Goal: Task Accomplishment & Management: Complete application form

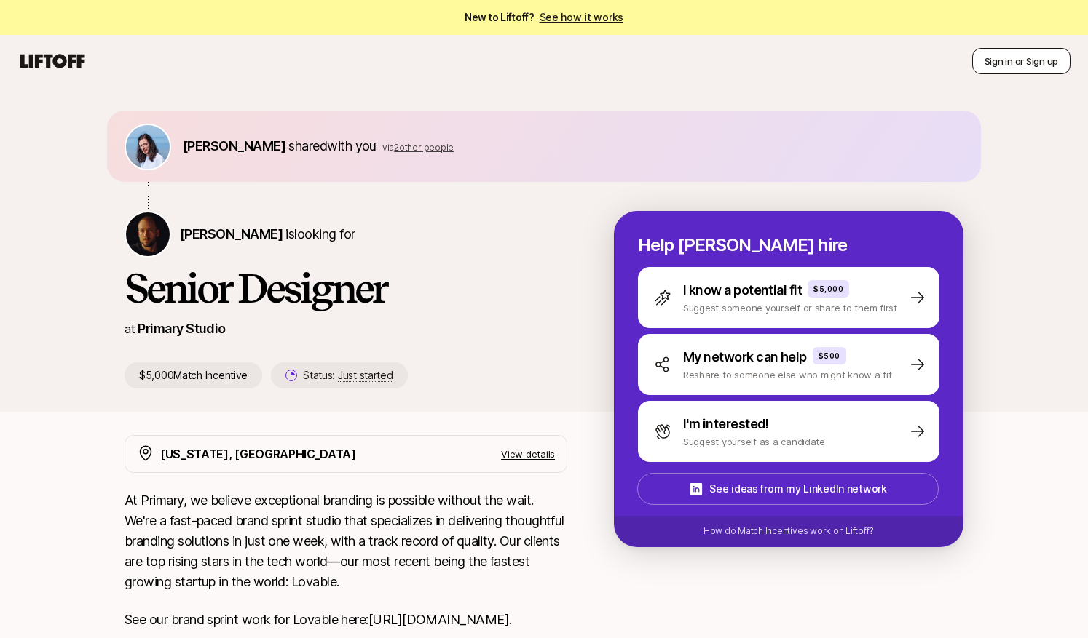
click at [1026, 57] on button "Sign in or Sign up" at bounding box center [1021, 61] width 98 height 26
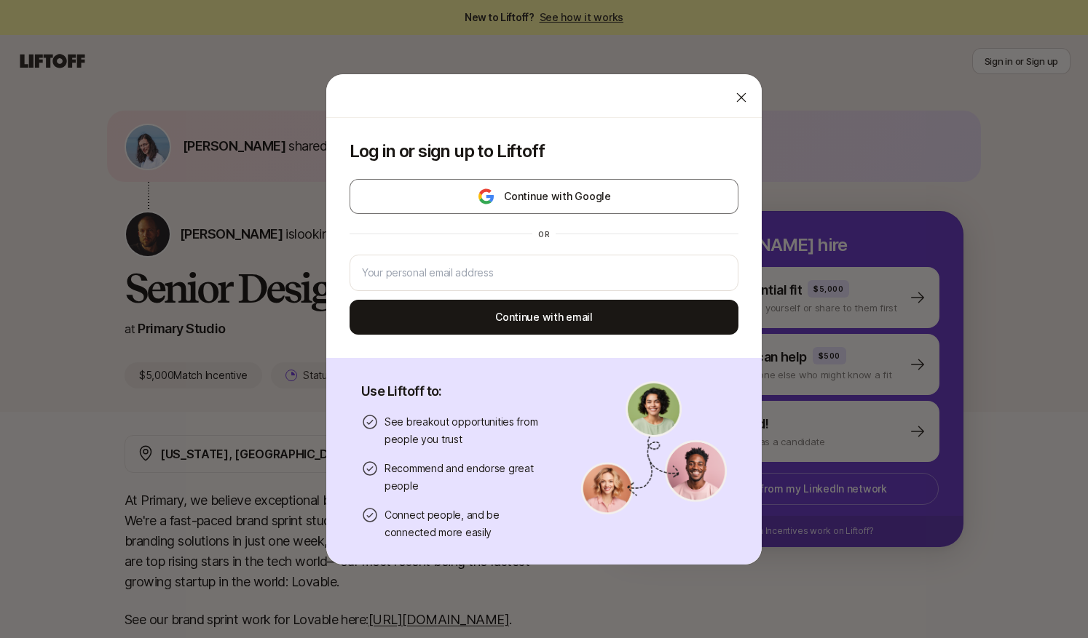
click at [858, 149] on div "Log in or sign up to Liftoff Continue with Google or Continue with email Use Li…" at bounding box center [544, 320] width 1088 height 492
drag, startPoint x: 739, startPoint y: 92, endPoint x: 753, endPoint y: 95, distance: 15.0
click at [739, 92] on icon at bounding box center [741, 97] width 15 height 15
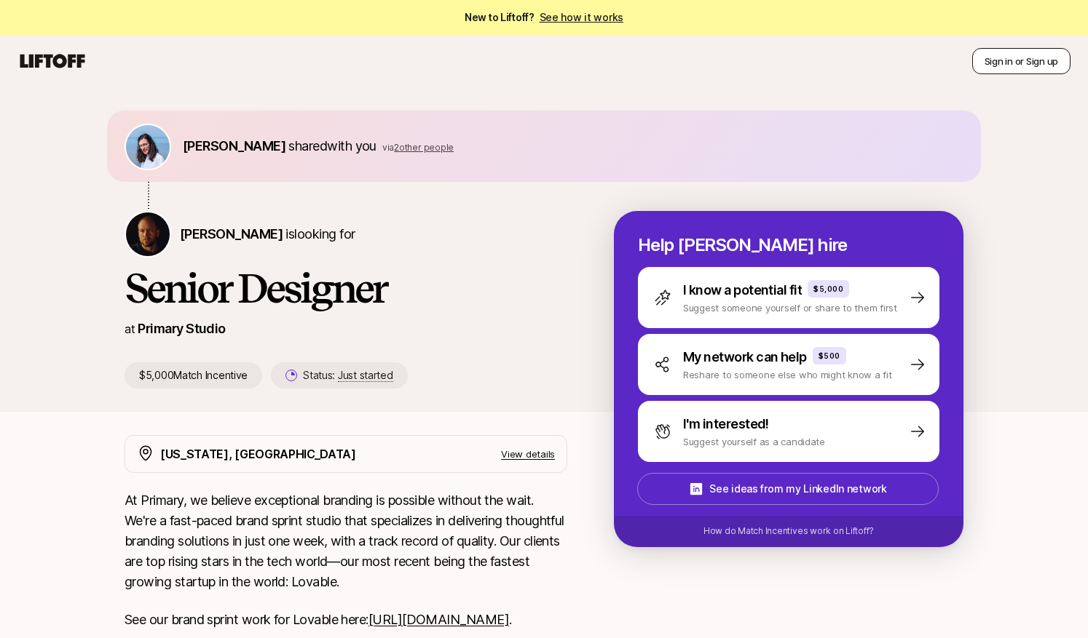
click at [997, 59] on button "Sign in or Sign up" at bounding box center [1021, 61] width 98 height 26
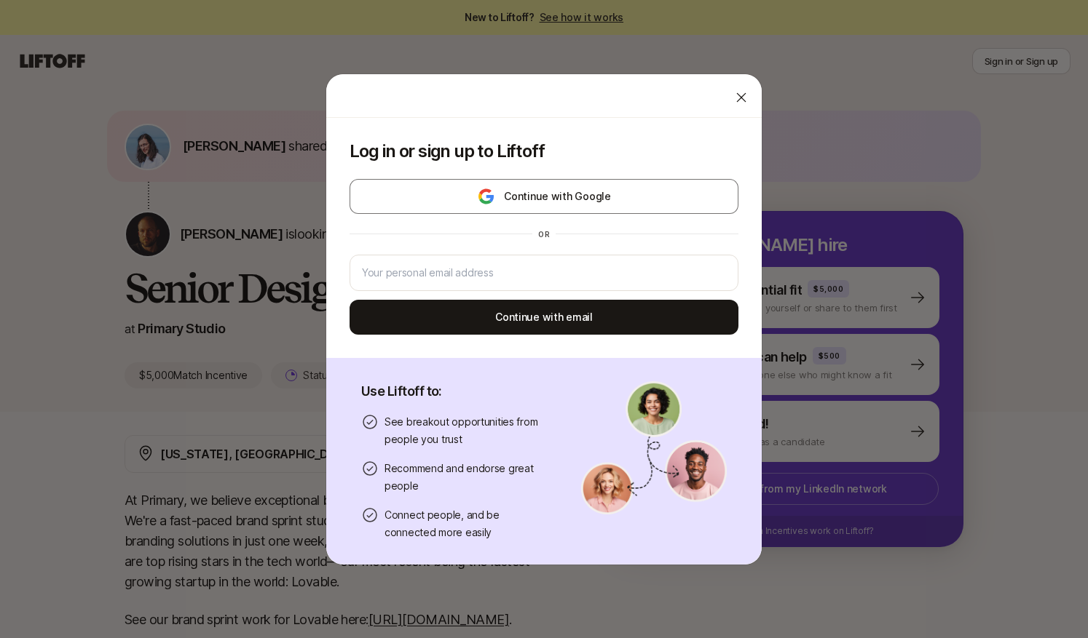
click at [933, 145] on div "Log in or sign up to Liftoff Continue with Google or Continue with email Use Li…" at bounding box center [544, 320] width 1088 height 492
click at [1013, 64] on div "Log in or sign up to Liftoff Continue with Google or Continue with email Use Li…" at bounding box center [544, 319] width 1088 height 638
click at [744, 98] on icon at bounding box center [741, 97] width 15 height 15
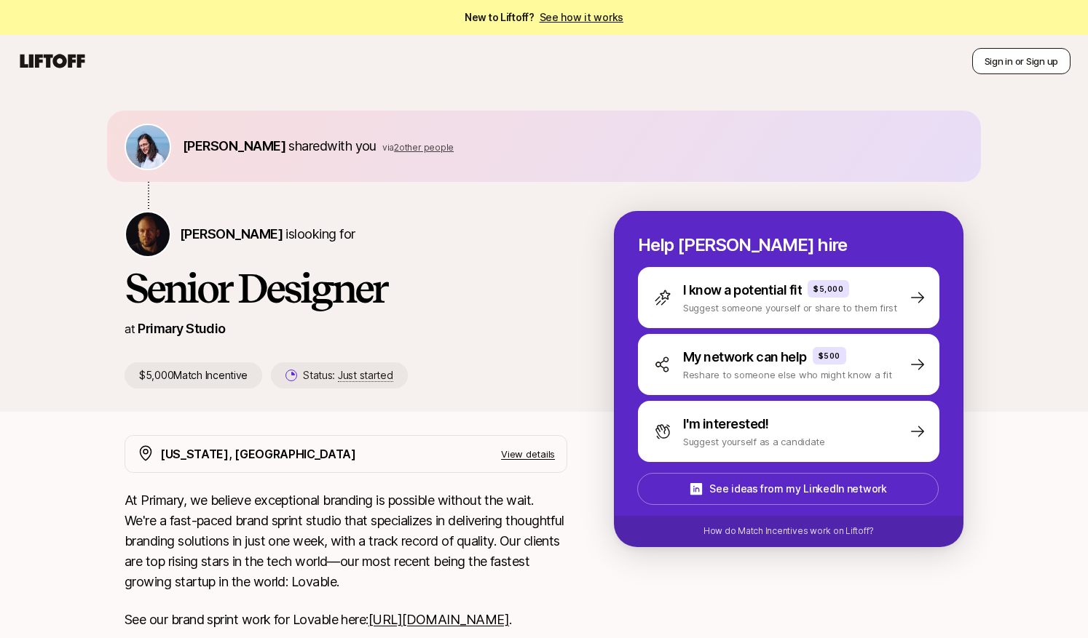
click at [996, 62] on button "Sign in or Sign up" at bounding box center [1021, 61] width 98 height 26
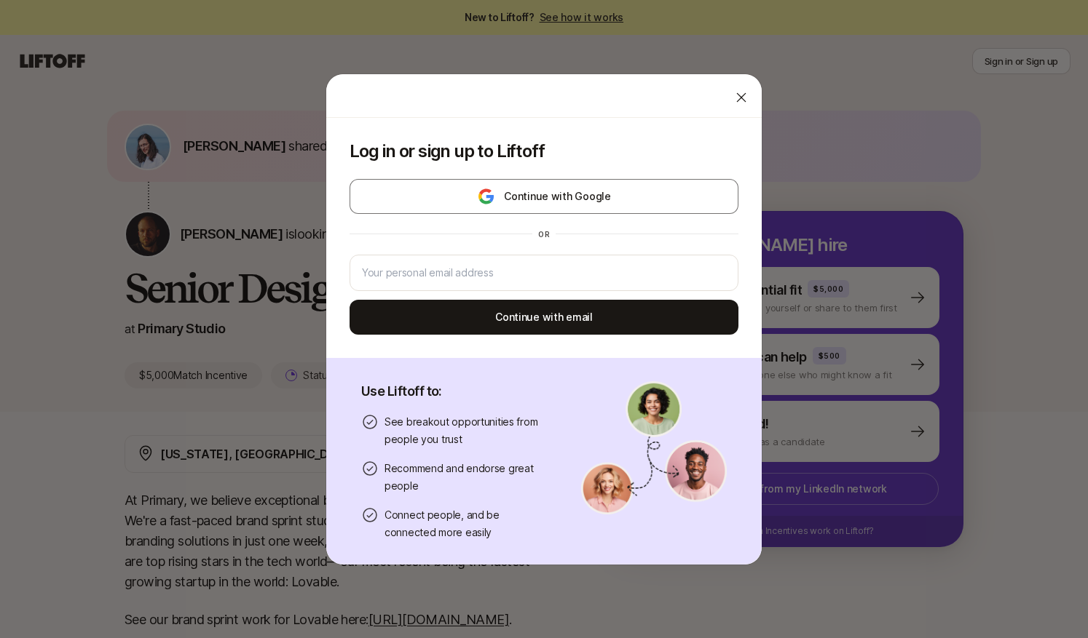
click at [982, 243] on div "Log in or sign up to Liftoff Continue with Google or Continue with email Use Li…" at bounding box center [544, 320] width 1088 height 492
click at [1019, 228] on div "Log in or sign up to Liftoff Continue with Google or Continue with email Use Li…" at bounding box center [544, 320] width 1088 height 492
click at [735, 95] on icon at bounding box center [741, 97] width 15 height 15
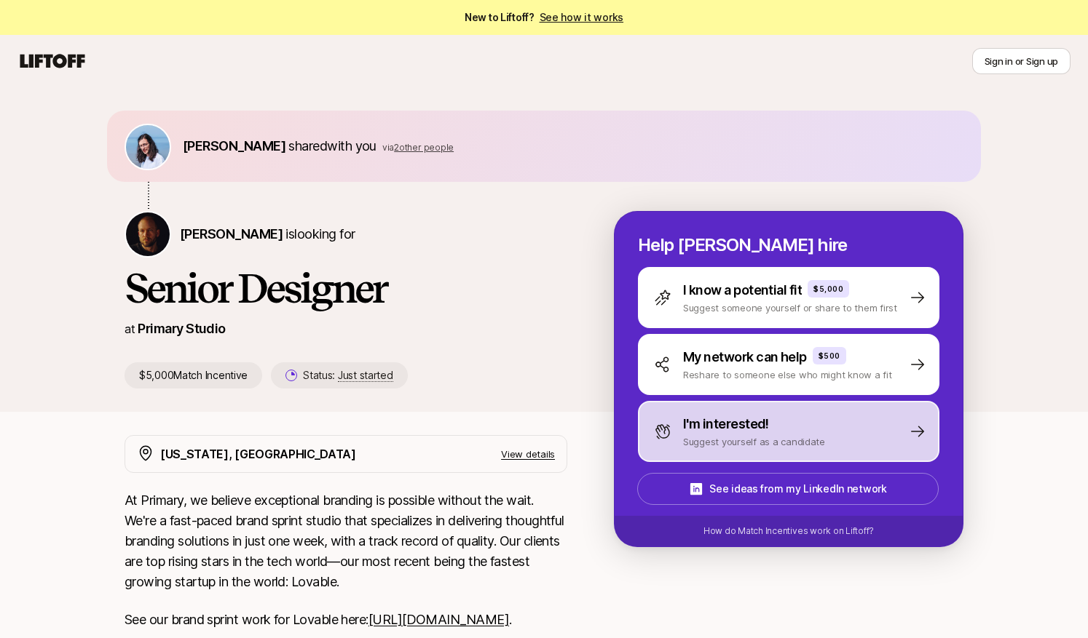
click at [796, 435] on p "Suggest yourself as a candidate" at bounding box center [754, 442] width 142 height 15
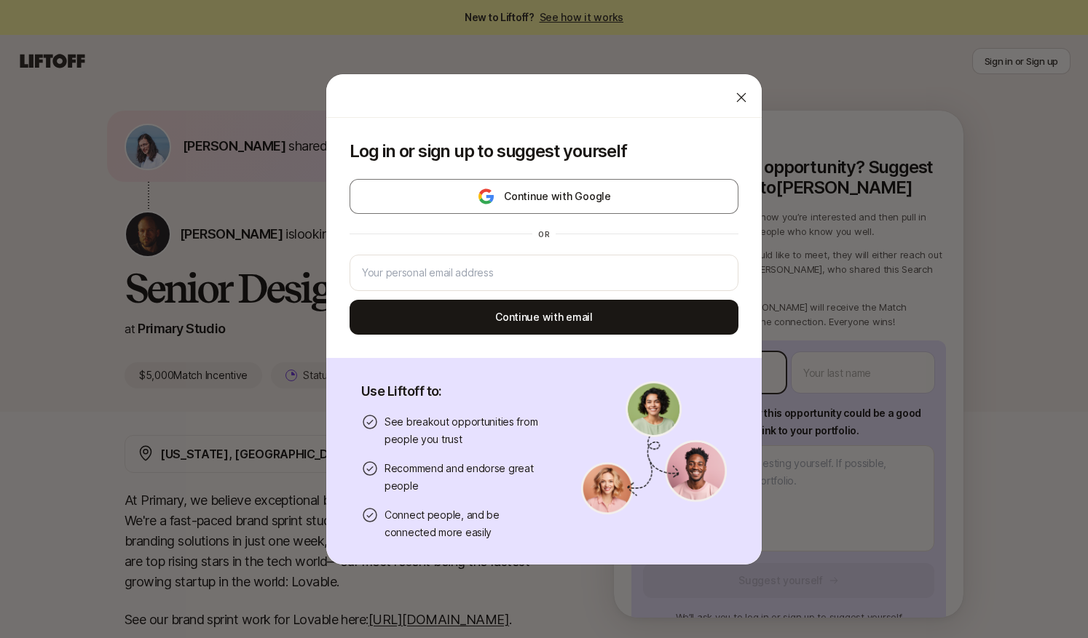
click at [739, 373] on body "New to Liftoff? See how it works Sign in or Sign up Sign in or Sign up [PERSON_…" at bounding box center [544, 319] width 1088 height 638
click at [1034, 281] on div "Log in or sign up to suggest yourself Continue with Google or Continue with ema…" at bounding box center [544, 320] width 1088 height 492
click at [752, 98] on div at bounding box center [741, 97] width 29 height 29
type textarea "x"
